Goal: Task Accomplishment & Management: Use online tool/utility

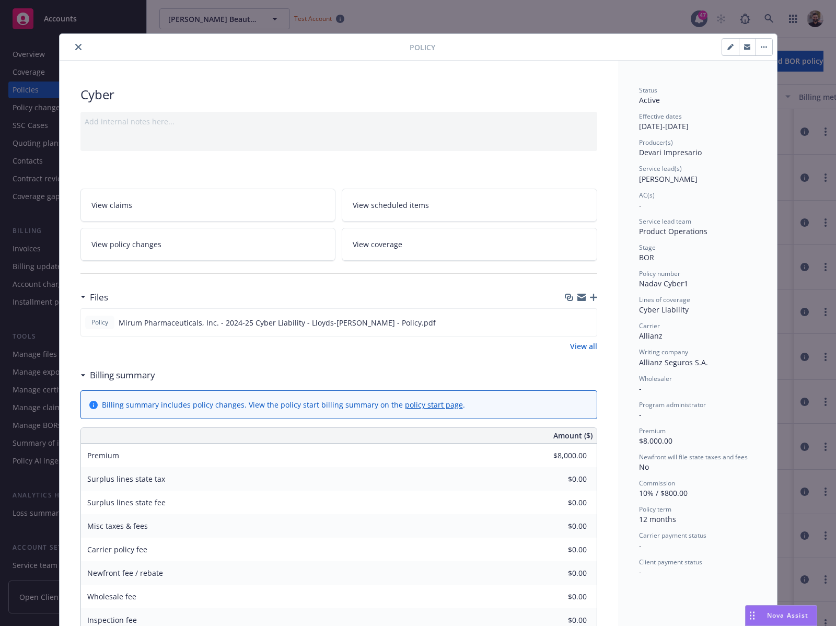
click at [802, 48] on div "Policy Cyber Add internal notes here... View claims View scheduled items View p…" at bounding box center [418, 313] width 836 height 626
click at [72, 46] on button "close" at bounding box center [78, 47] width 13 height 13
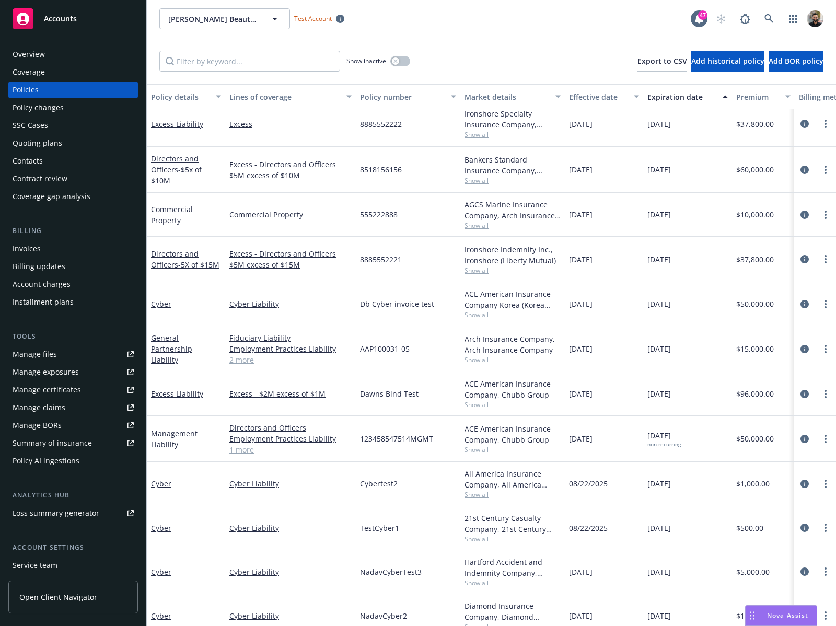
scroll to position [16, 0]
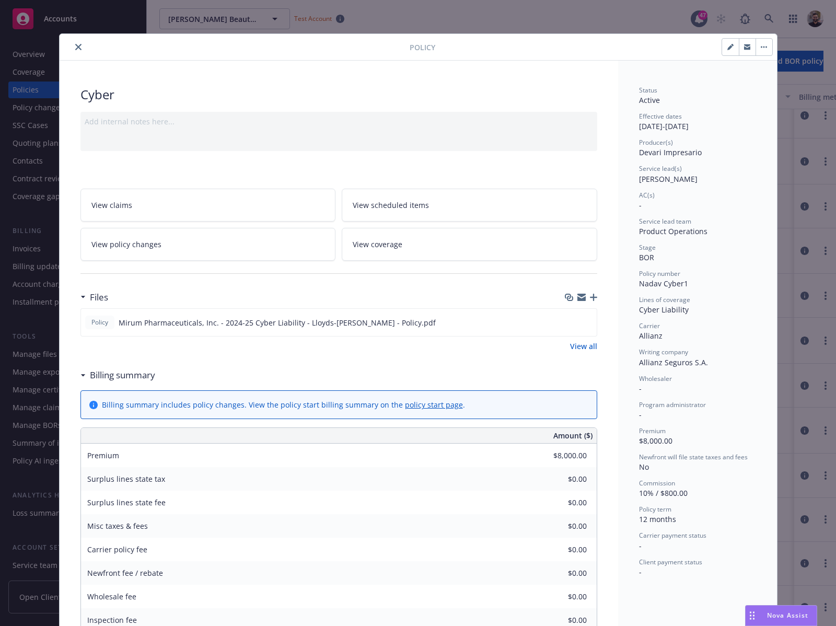
click at [75, 48] on icon "close" at bounding box center [78, 47] width 6 height 6
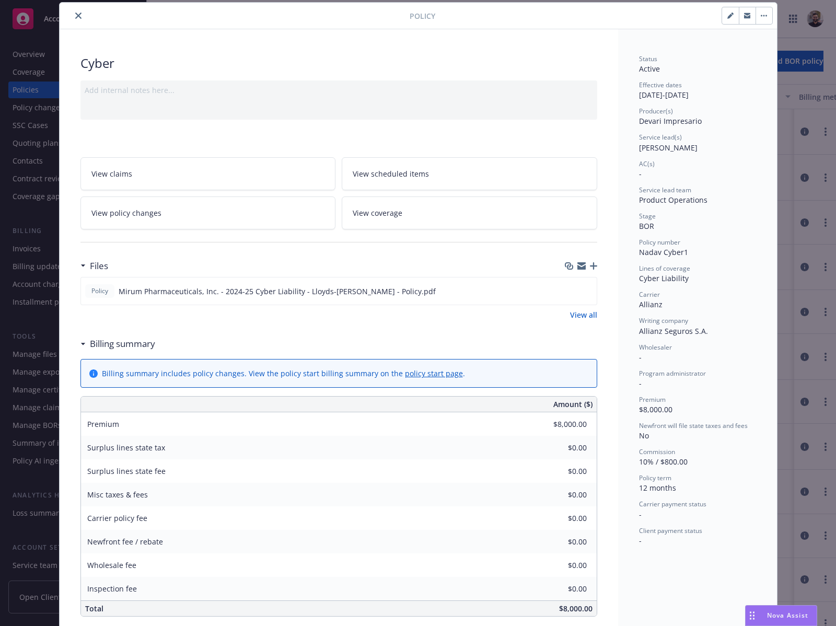
click at [75, 18] on icon "close" at bounding box center [78, 16] width 6 height 6
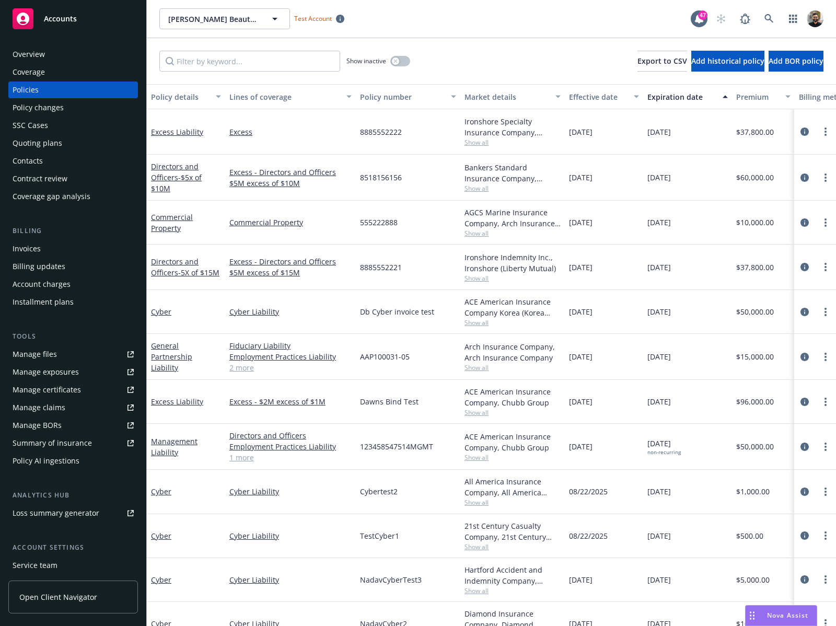
click at [28, 459] on div "Policy AI ingestions" at bounding box center [46, 460] width 67 height 17
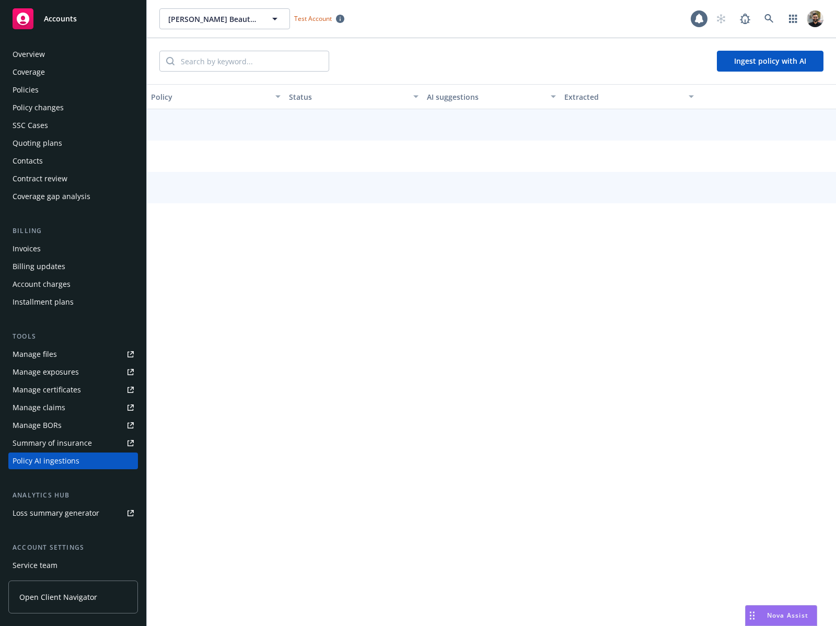
scroll to position [72, 0]
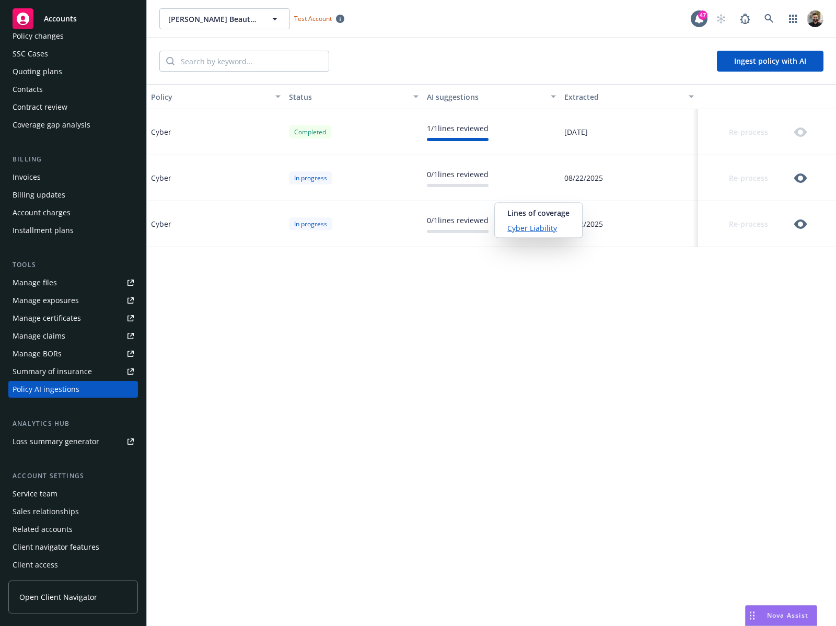
click at [541, 227] on link "Cyber Liability" at bounding box center [538, 228] width 62 height 11
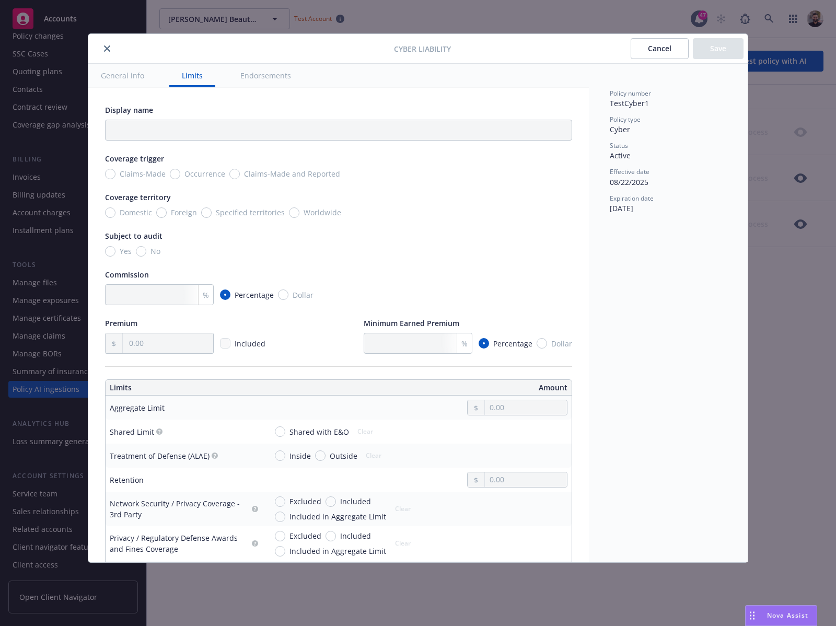
click at [646, 52] on button "Cancel" at bounding box center [660, 48] width 58 height 21
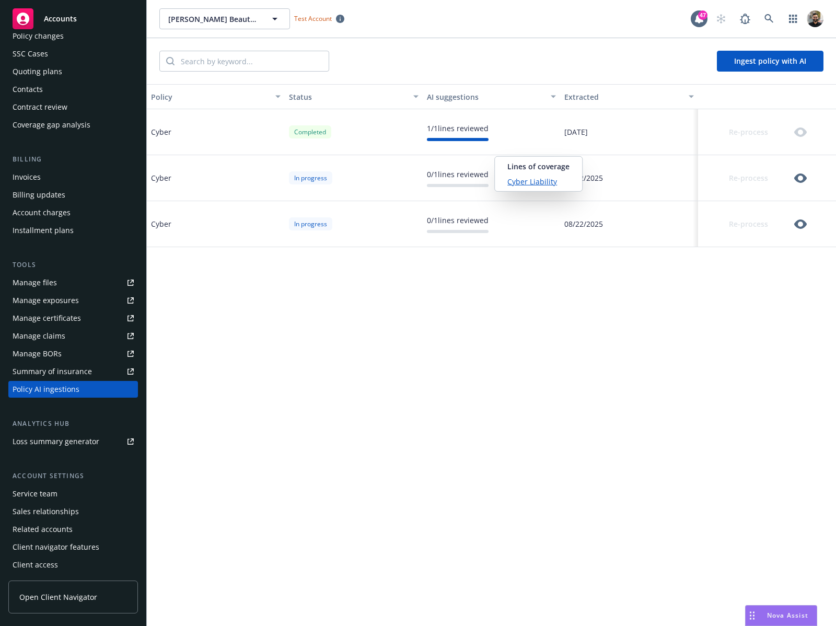
click at [530, 176] on link "Cyber Liability" at bounding box center [538, 181] width 62 height 11
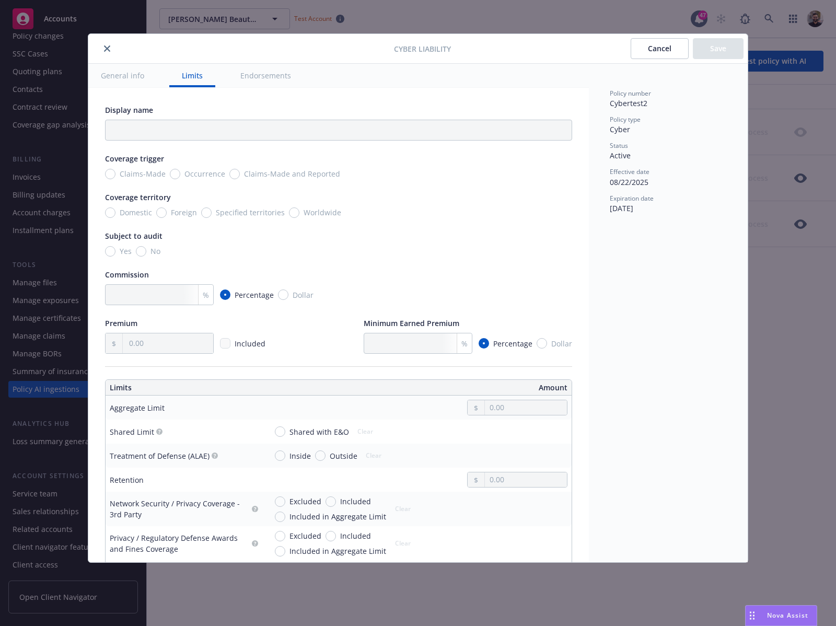
click at [651, 52] on button "Cancel" at bounding box center [660, 48] width 58 height 21
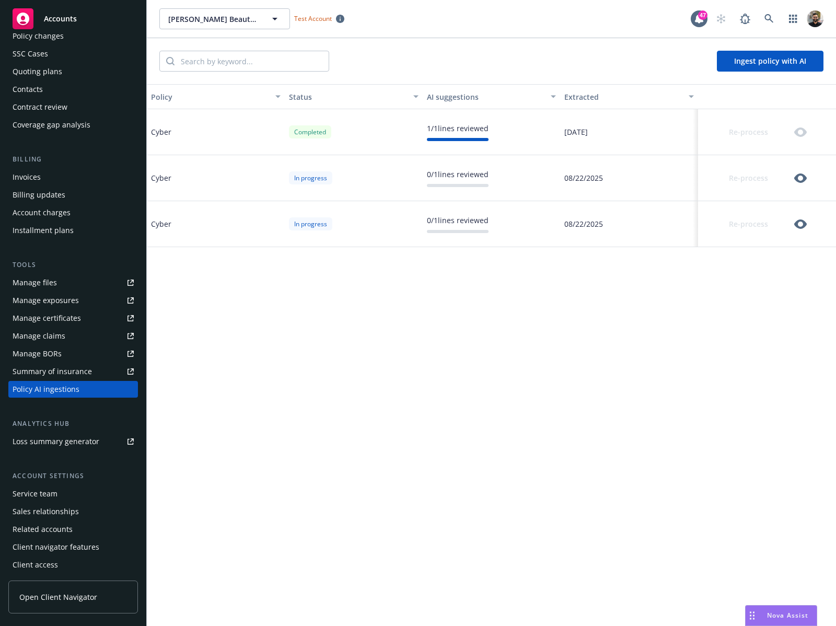
click at [766, 65] on button "Ingest policy with AI" at bounding box center [770, 61] width 107 height 21
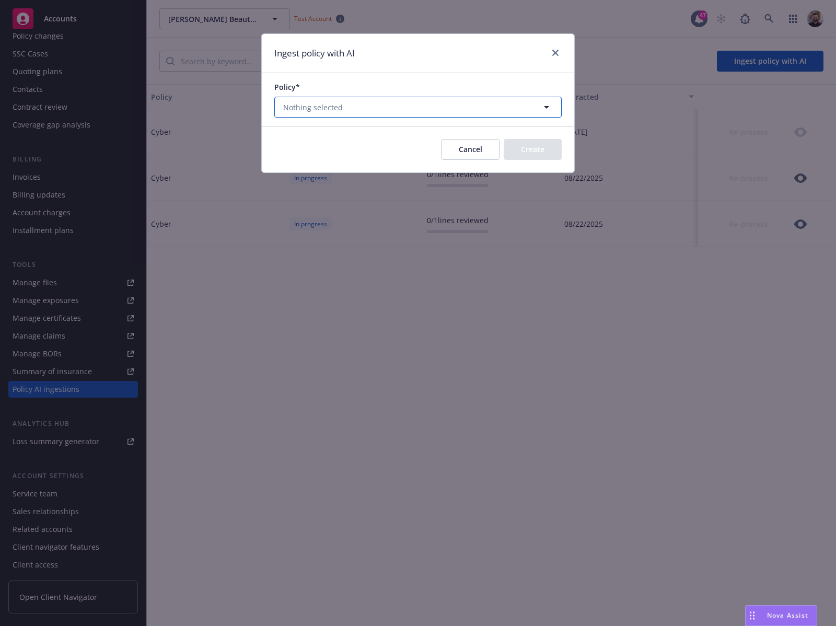
click at [327, 111] on span "Nothing selected" at bounding box center [313, 107] width 60 height 11
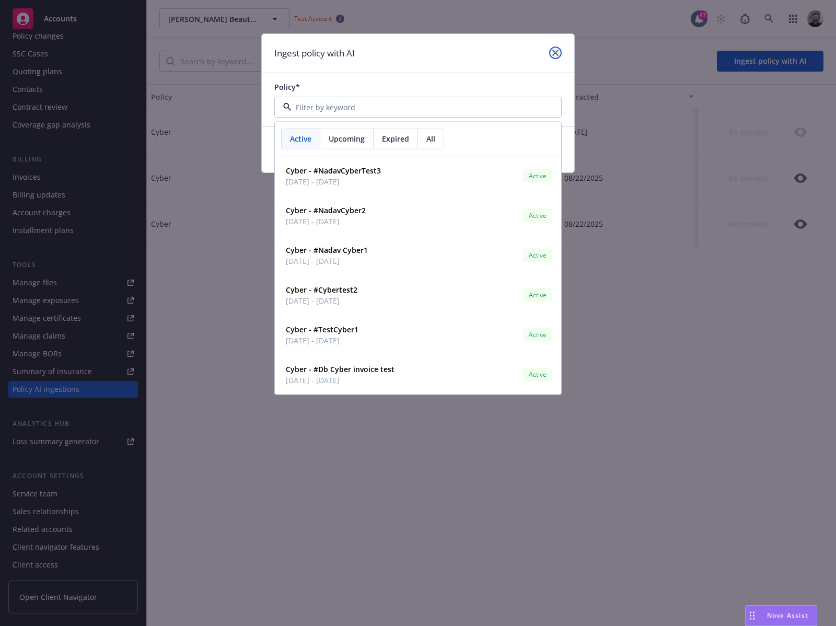
click at [556, 49] on link "close" at bounding box center [555, 52] width 13 height 13
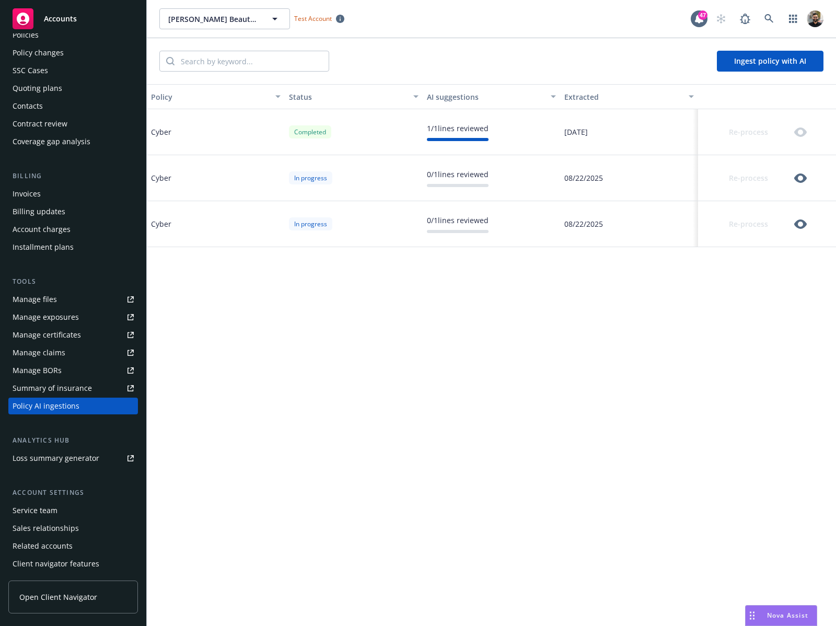
scroll to position [31, 0]
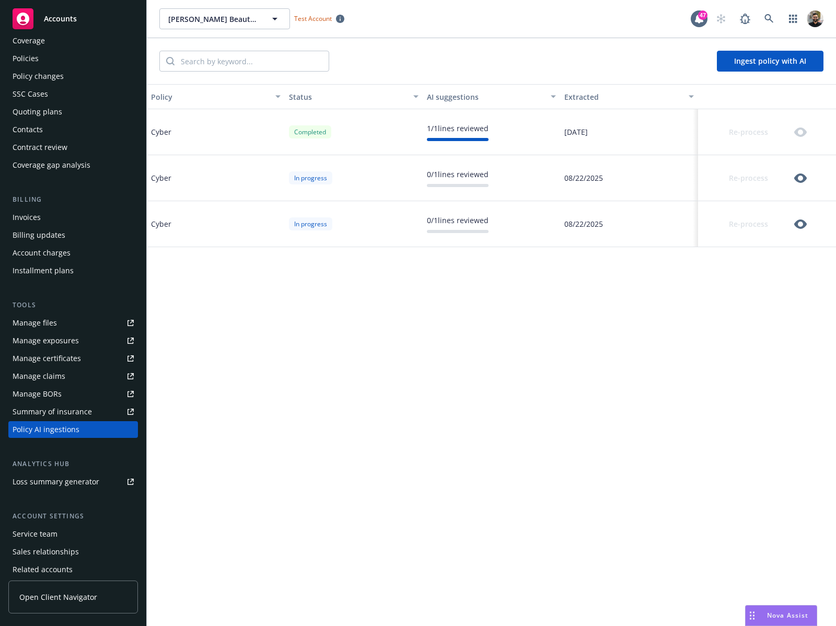
click at [69, 63] on div "Policies" at bounding box center [73, 58] width 121 height 17
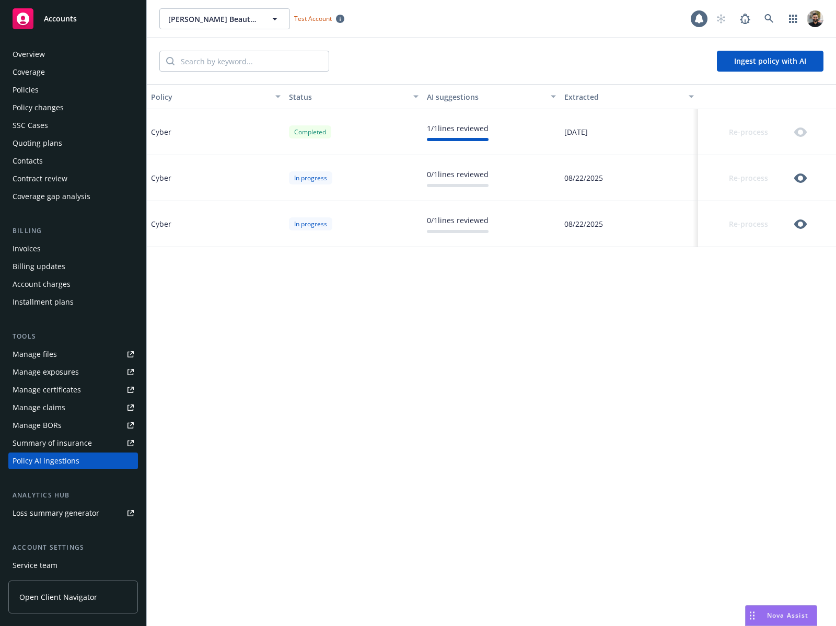
scroll to position [72, 0]
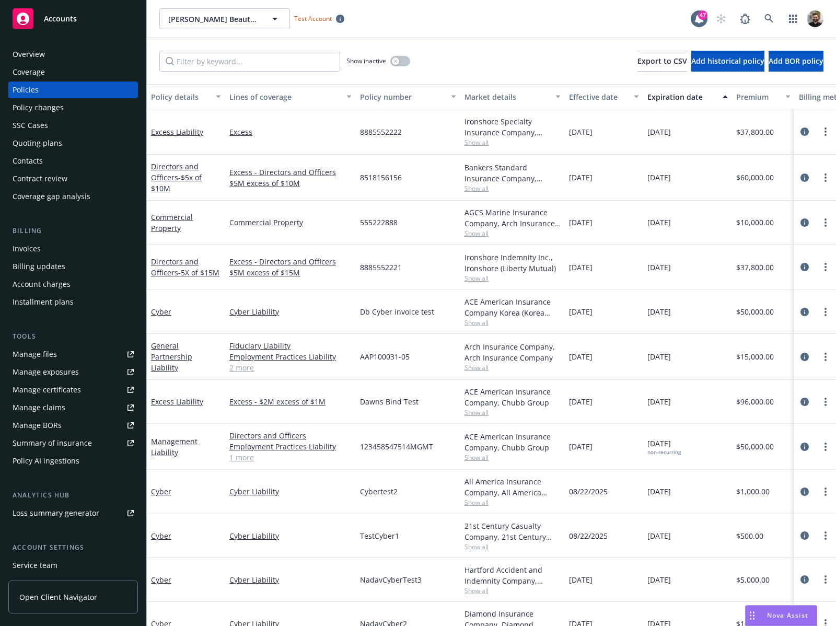
click at [81, 460] on div "Policy AI ingestions" at bounding box center [73, 460] width 121 height 17
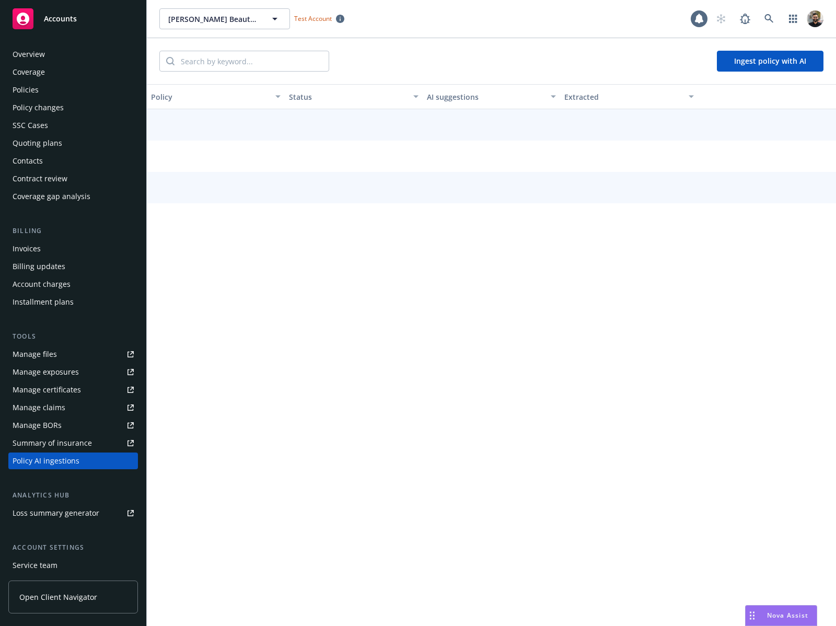
scroll to position [72, 0]
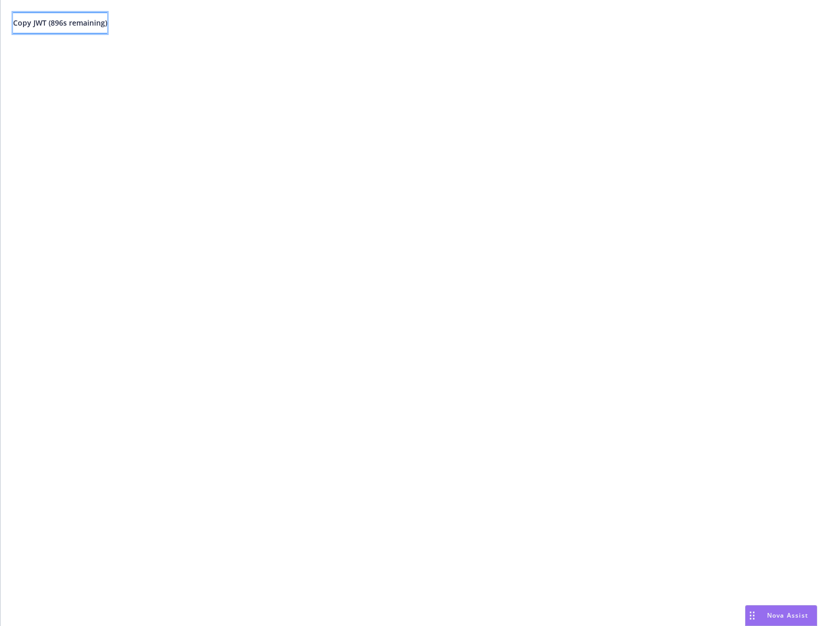
click at [107, 18] on span "Copy JWT ( 896 s remaining)" at bounding box center [60, 23] width 94 height 10
click at [42, 26] on span "Copy JWT ( 826 s remaining)" at bounding box center [60, 23] width 94 height 10
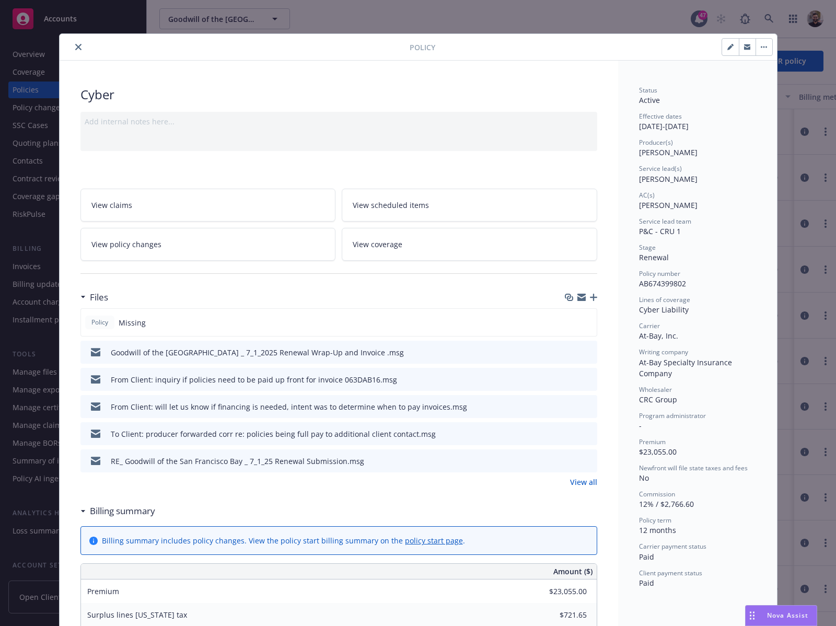
click at [72, 48] on button "close" at bounding box center [78, 47] width 13 height 13
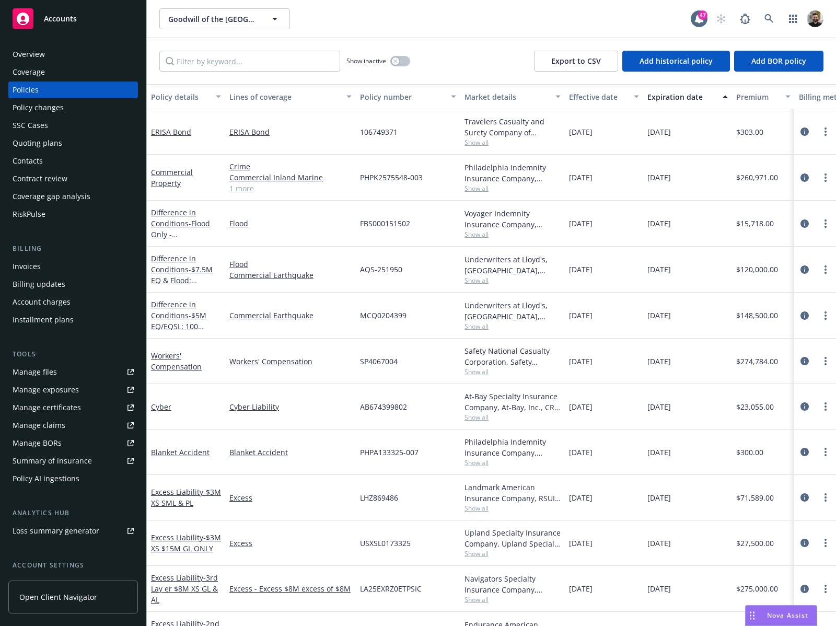
click at [75, 473] on div "Policy AI ingestions" at bounding box center [46, 478] width 67 height 17
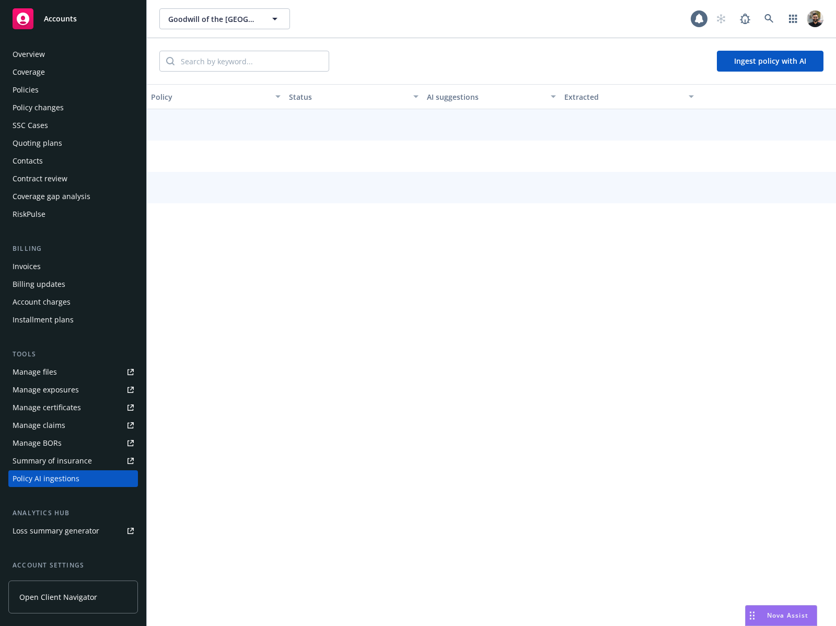
scroll to position [90, 0]
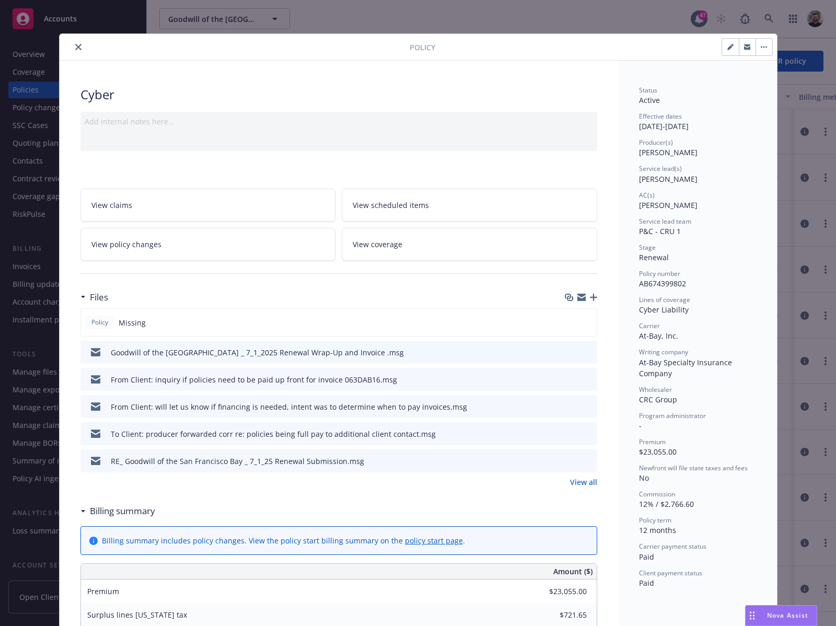
scroll to position [31, 0]
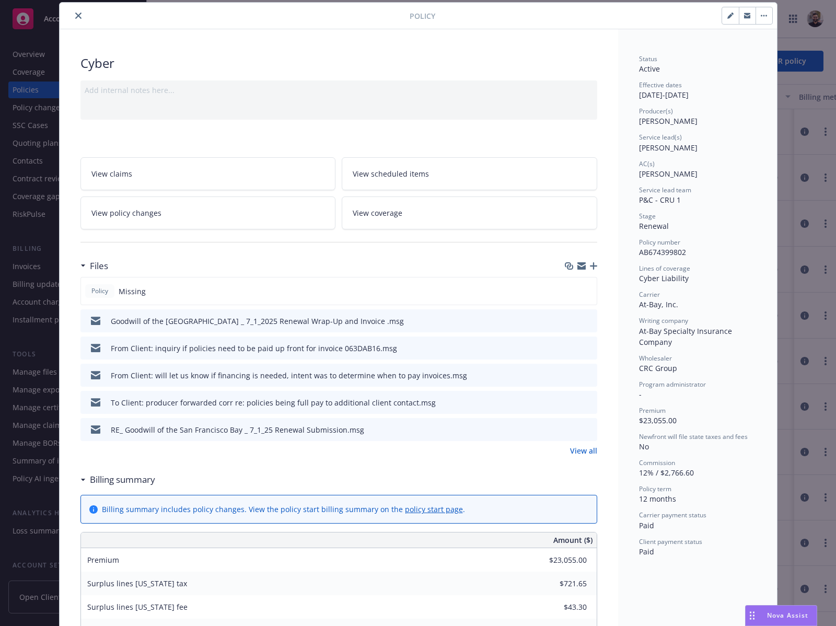
click at [73, 19] on button "close" at bounding box center [78, 15] width 13 height 13
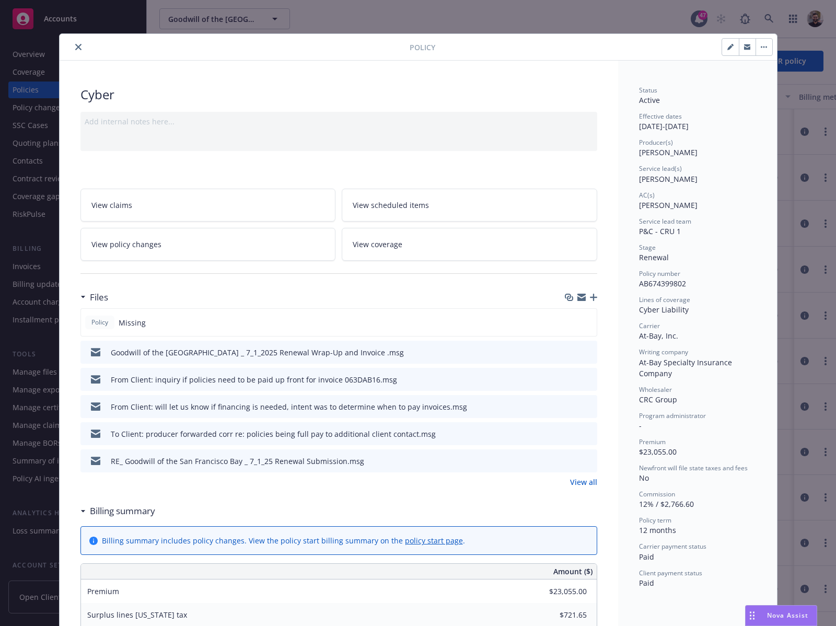
scroll to position [31, 0]
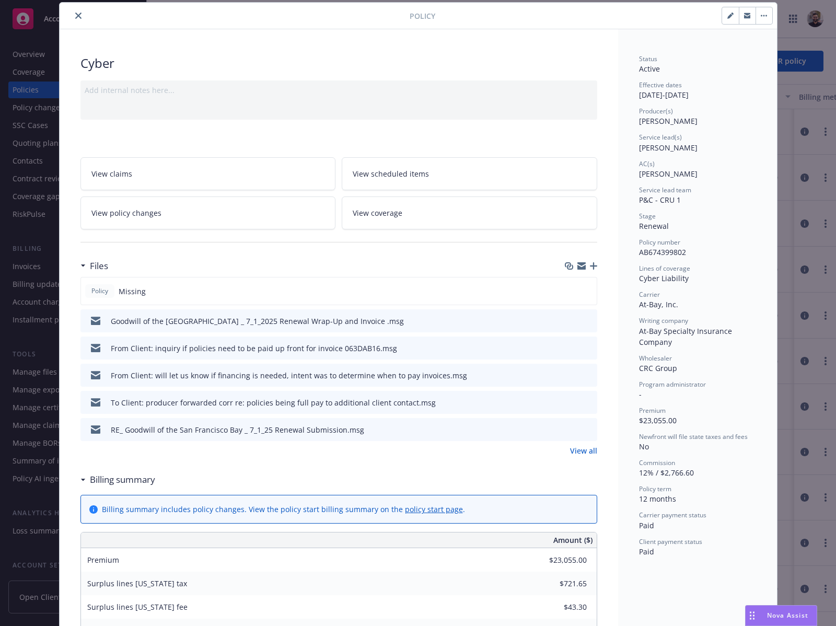
click at [73, 20] on button "close" at bounding box center [78, 15] width 13 height 13
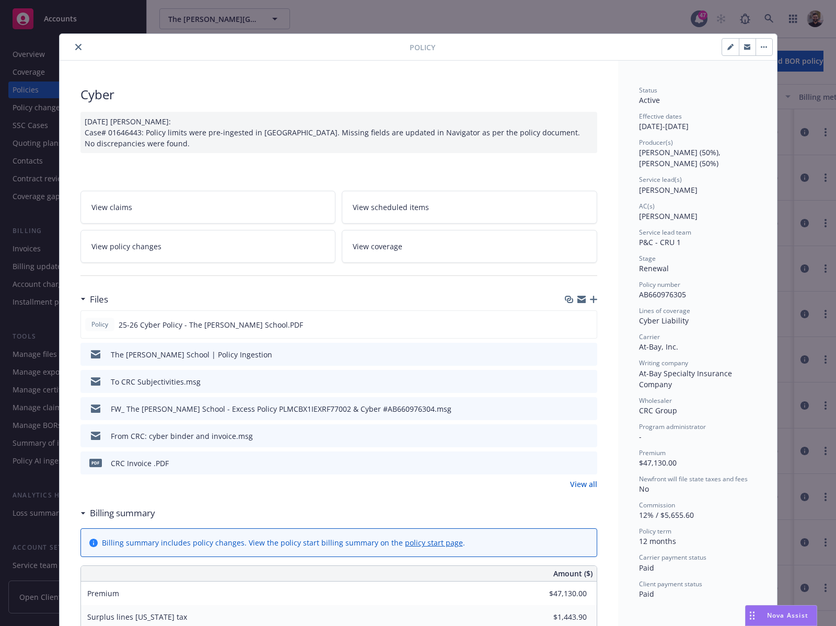
click at [72, 47] on button "close" at bounding box center [78, 47] width 13 height 13
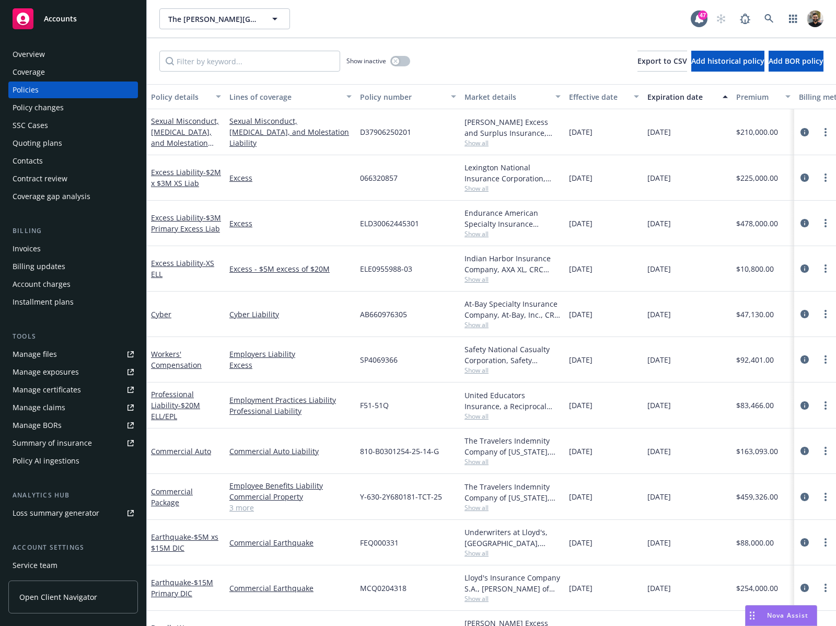
click at [76, 465] on div "Policy AI ingestions" at bounding box center [46, 460] width 67 height 17
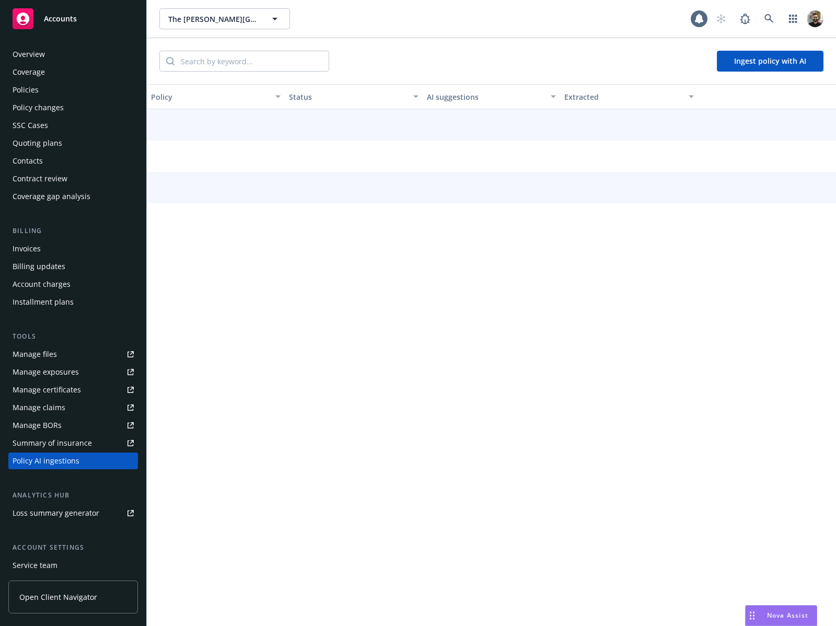
scroll to position [72, 0]
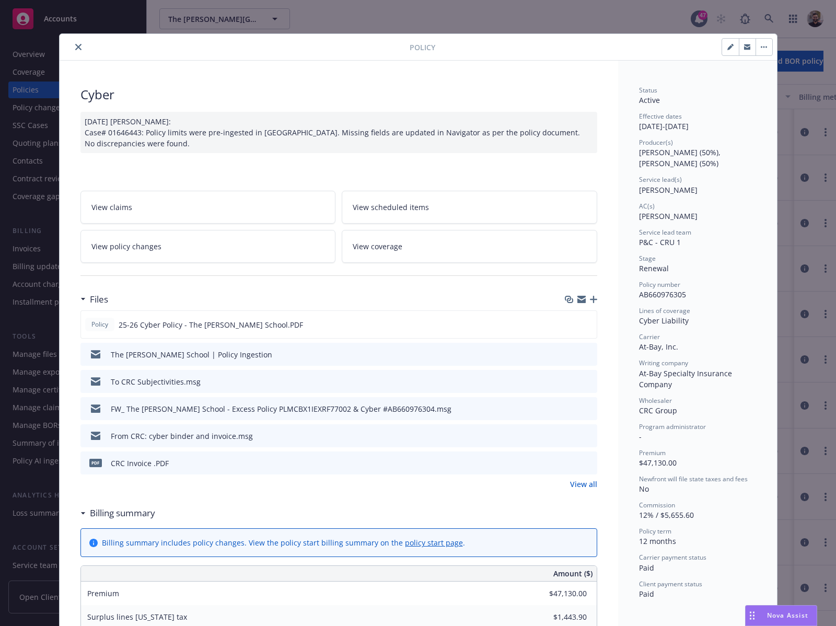
click at [668, 293] on span "AB660976305" at bounding box center [662, 294] width 47 height 10
copy span "AB660976305"
click at [75, 46] on icon "close" at bounding box center [78, 47] width 6 height 6
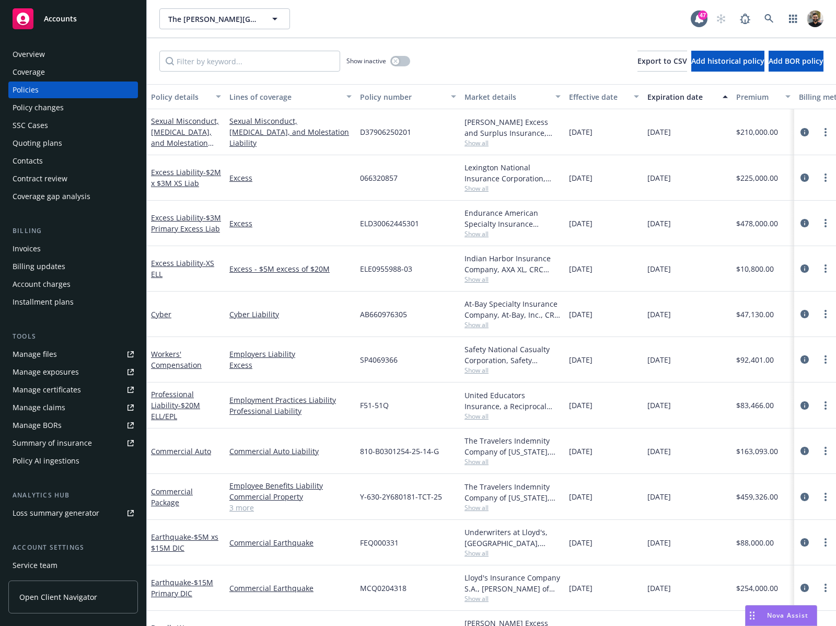
click at [38, 460] on div "Policy AI ingestions" at bounding box center [46, 460] width 67 height 17
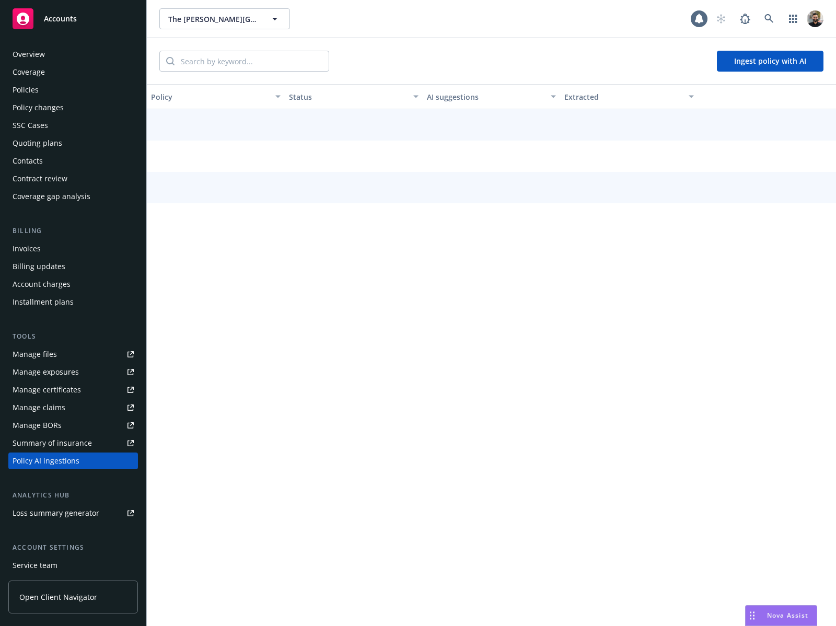
scroll to position [72, 0]
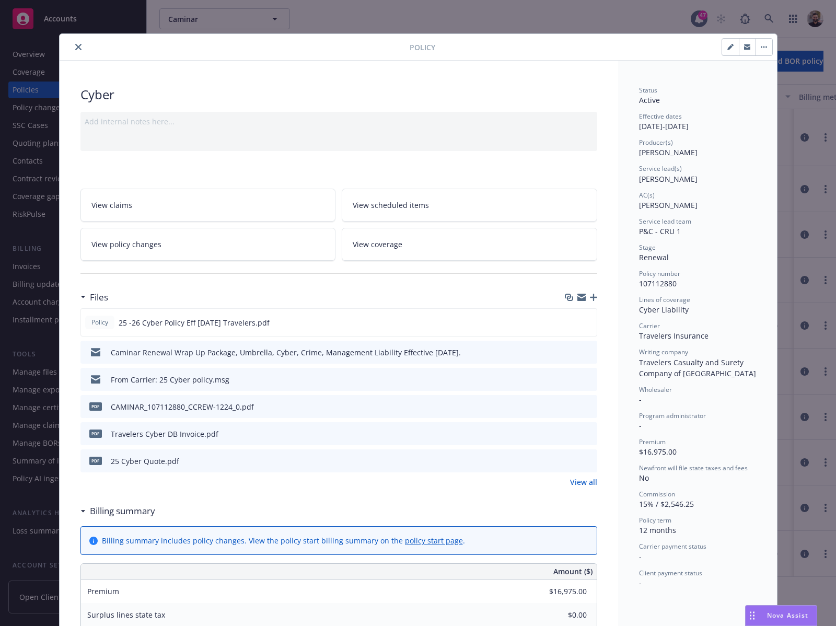
click at [75, 46] on icon "close" at bounding box center [78, 47] width 6 height 6
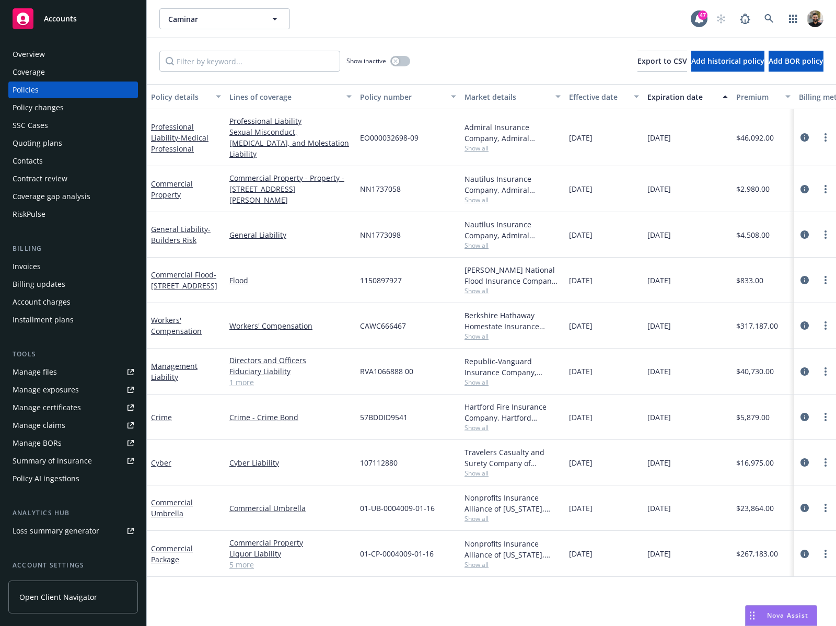
click at [68, 479] on div "Policy AI ingestions" at bounding box center [46, 478] width 67 height 17
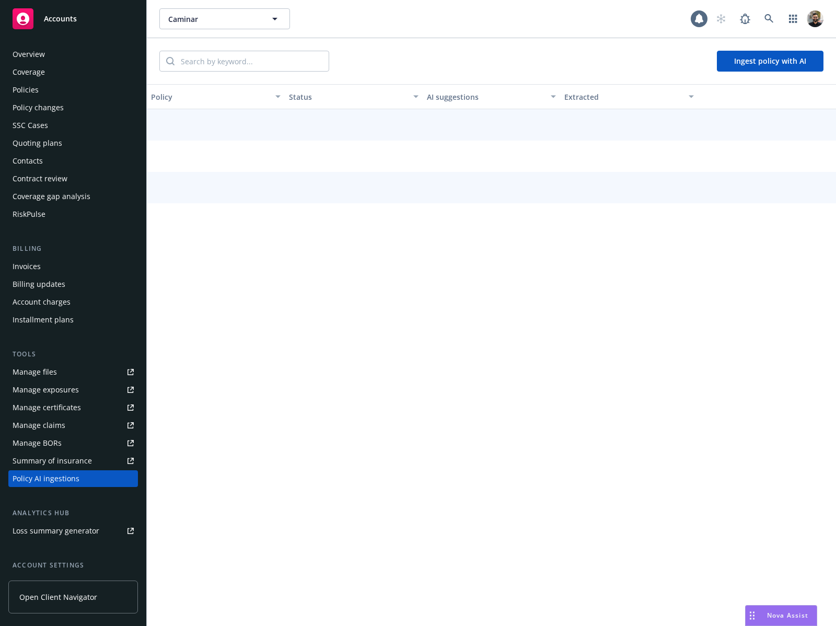
scroll to position [90, 0]
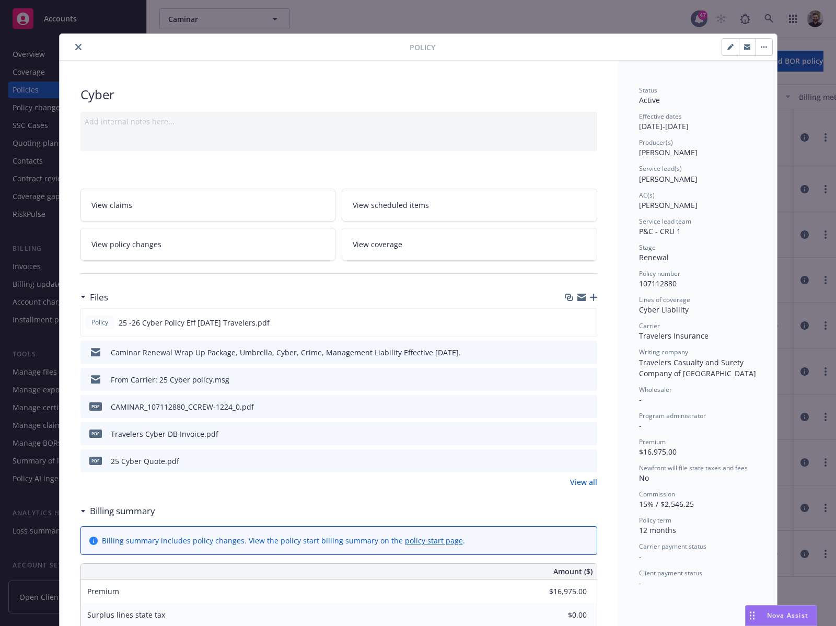
scroll to position [31, 0]
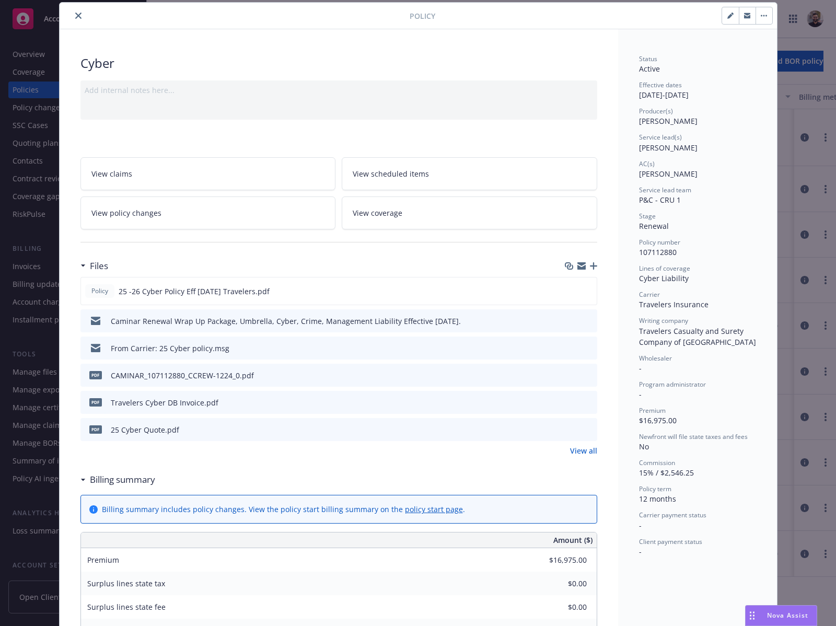
click at [75, 17] on icon "close" at bounding box center [78, 16] width 6 height 6
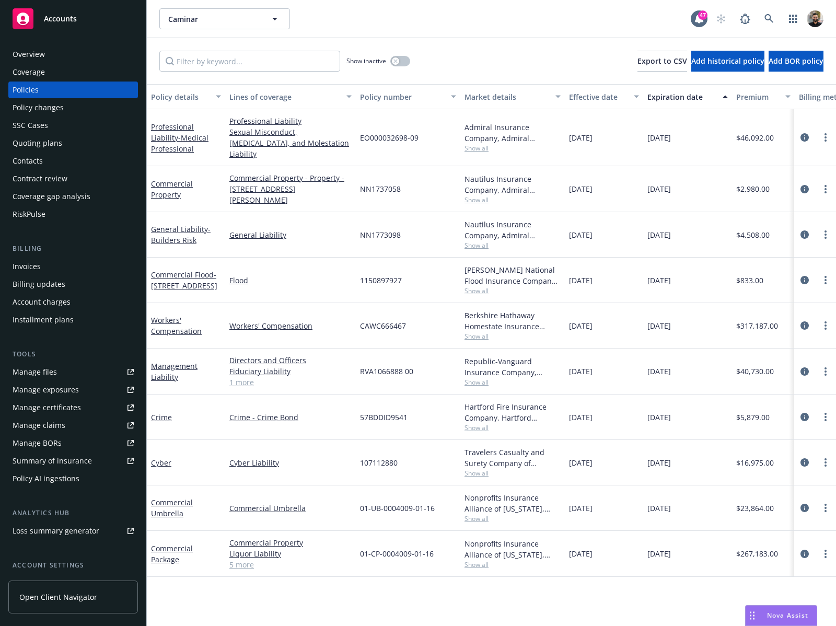
click at [90, 476] on div "Policy AI ingestions" at bounding box center [73, 478] width 121 height 17
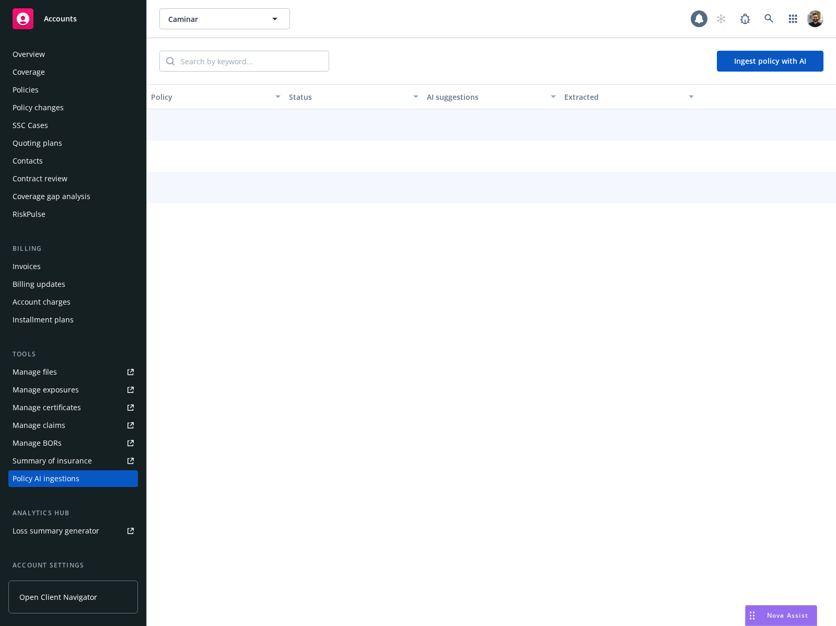
scroll to position [90, 0]
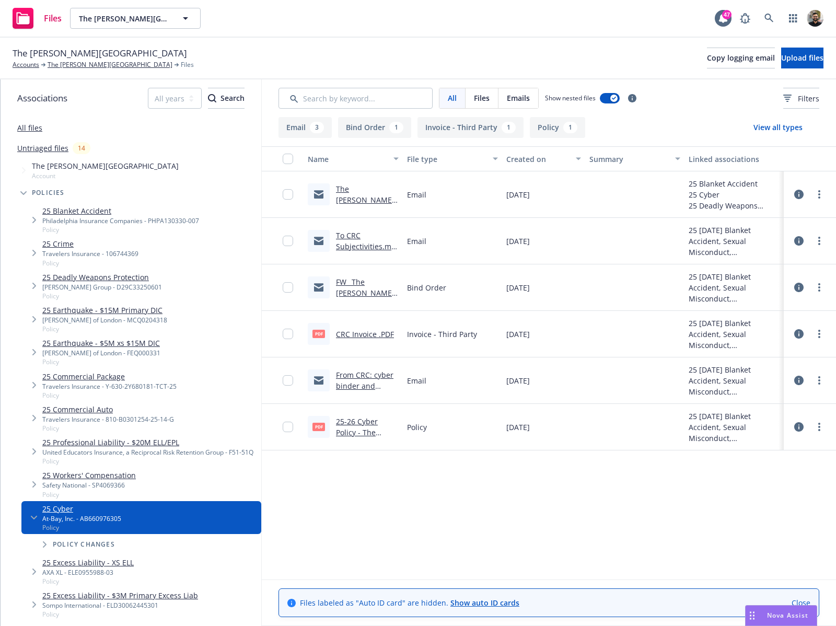
click at [802, 430] on icon at bounding box center [798, 426] width 9 height 9
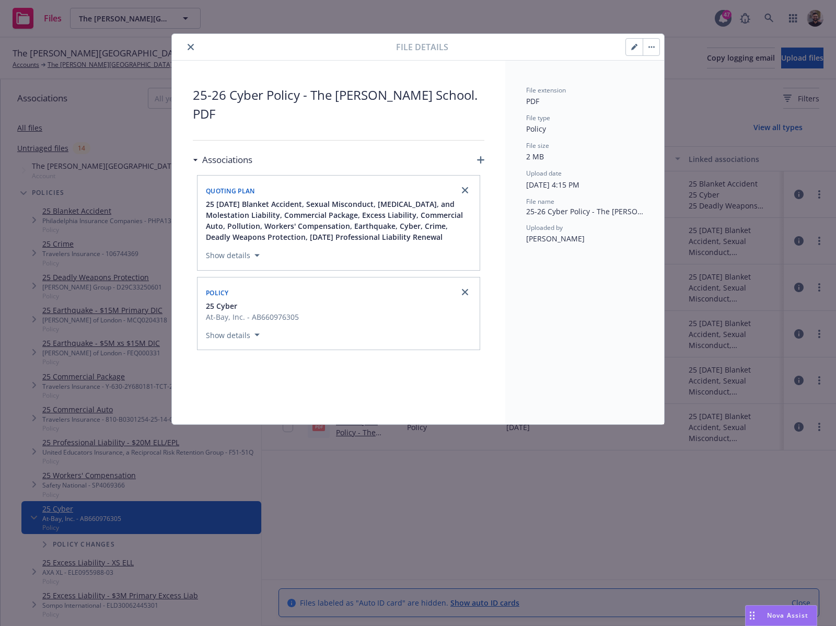
click at [629, 50] on button "button" at bounding box center [634, 47] width 17 height 17
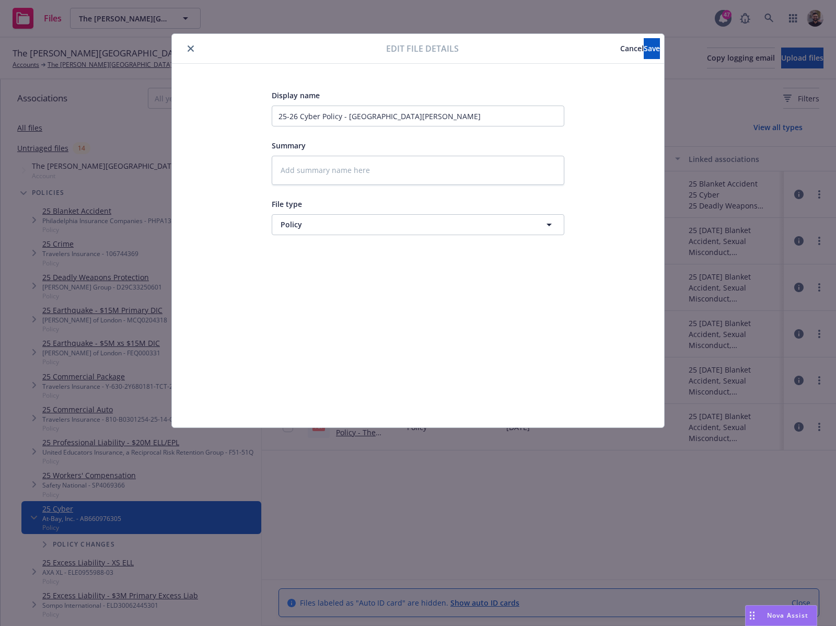
click at [620, 47] on span "Cancel" at bounding box center [632, 48] width 24 height 10
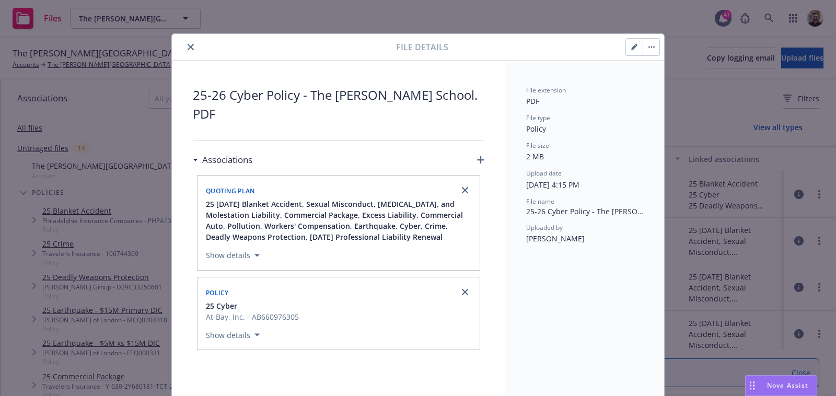
click at [643, 49] on button "button" at bounding box center [651, 47] width 17 height 17
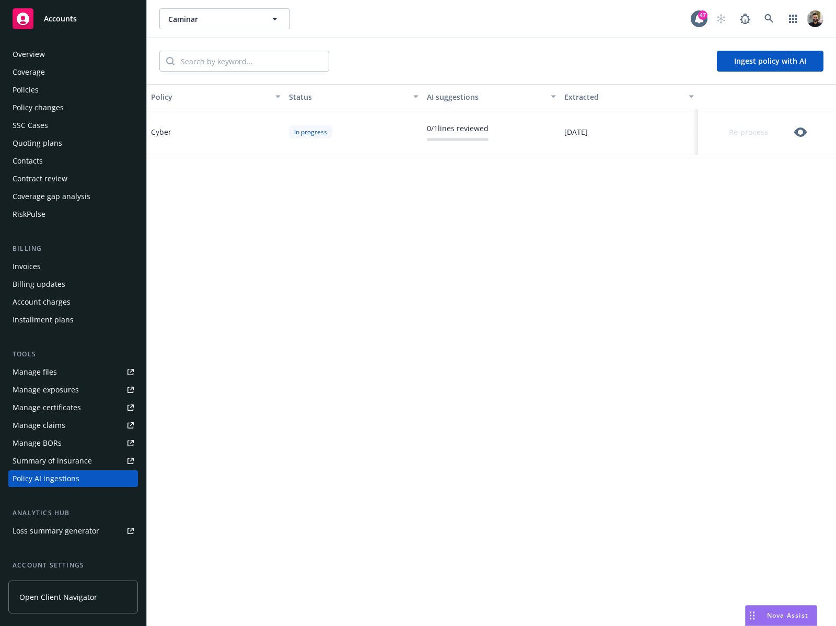
scroll to position [90, 0]
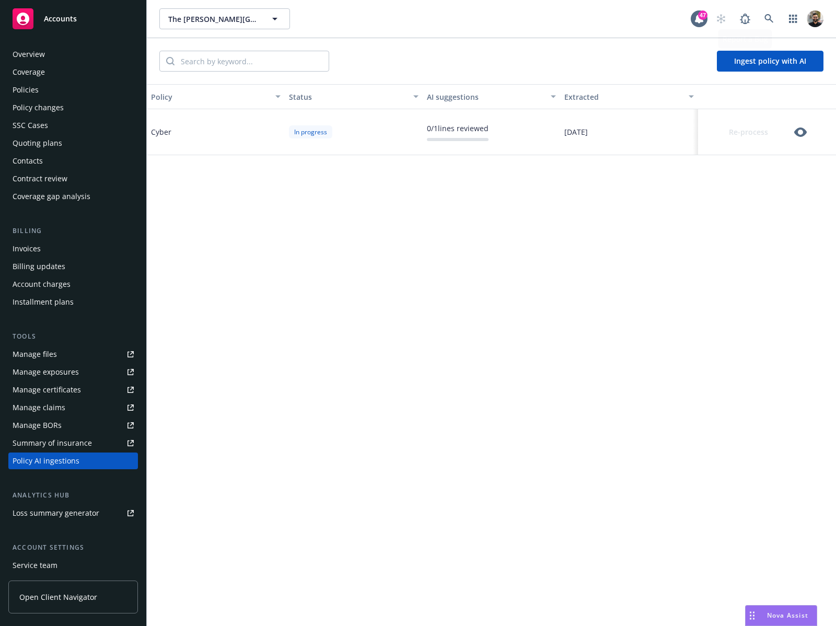
scroll to position [72, 0]
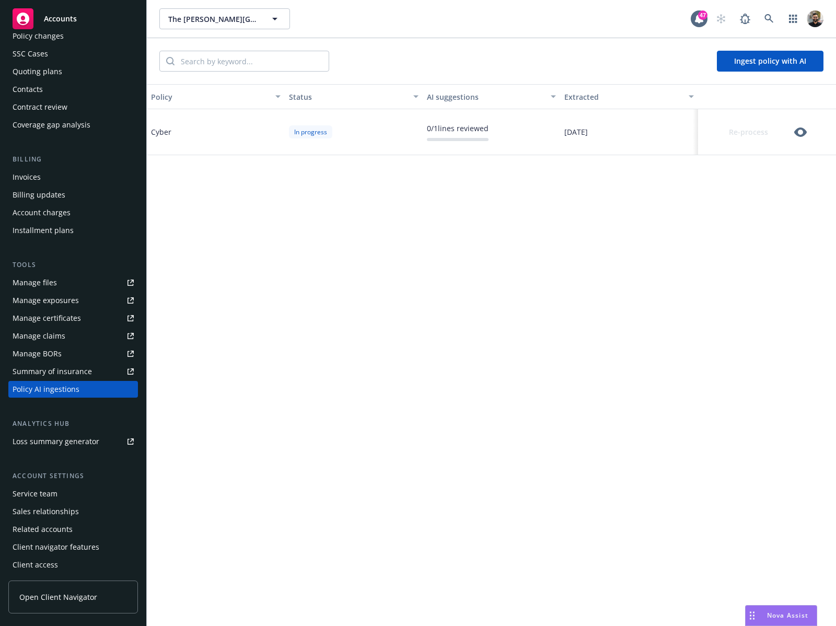
click at [802, 134] on icon "button" at bounding box center [800, 131] width 13 height 9
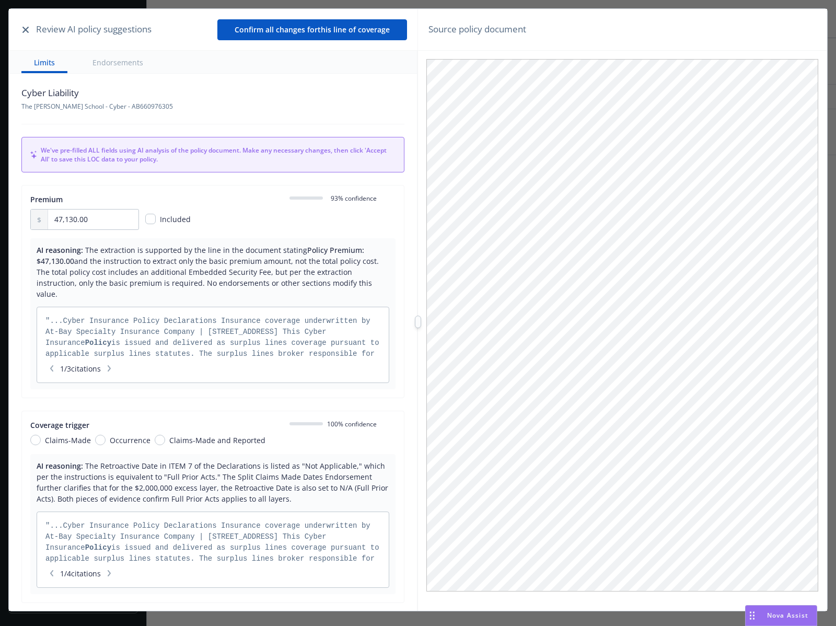
click at [29, 30] on button "button" at bounding box center [25, 30] width 13 height 13
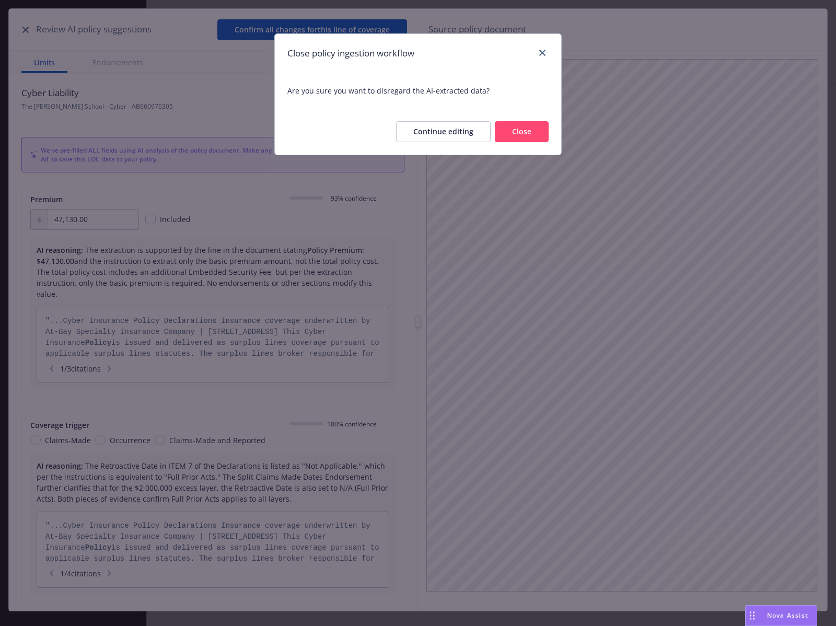
click at [526, 129] on button "Close" at bounding box center [522, 131] width 54 height 21
